Goal: Information Seeking & Learning: Compare options

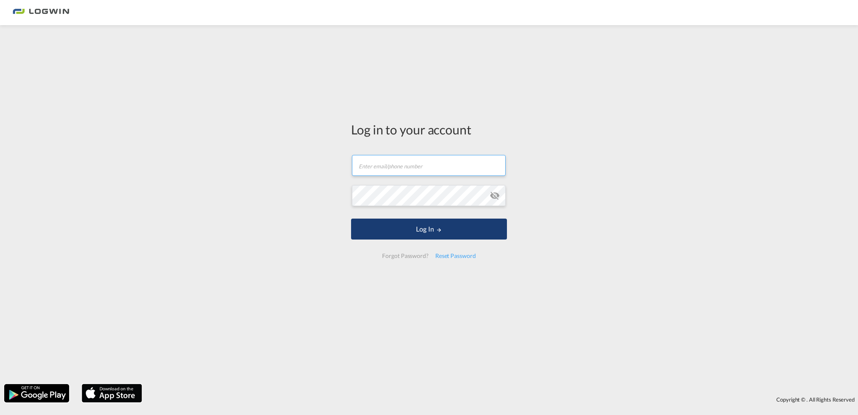
type input "[PERSON_NAME][EMAIL_ADDRESS][PERSON_NAME][DOMAIN_NAME]"
click at [414, 225] on button "Log In" at bounding box center [429, 229] width 156 height 21
